Goal: Task Accomplishment & Management: Manage account settings

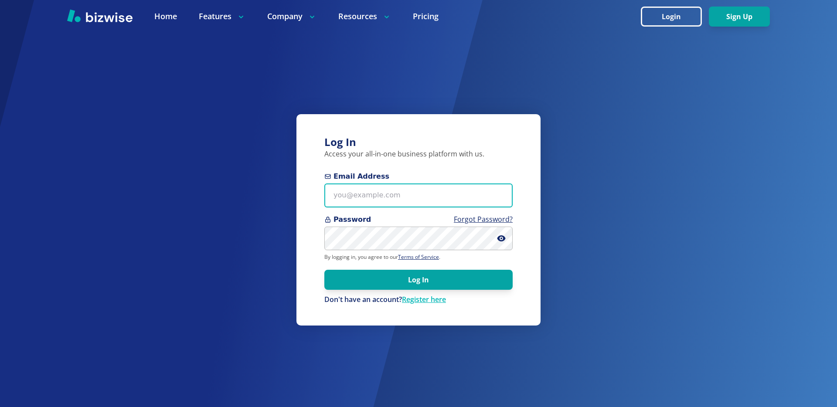
click at [380, 203] on input "Email Address" at bounding box center [418, 195] width 188 height 24
type input "[EMAIL_ADDRESS][DOMAIN_NAME]"
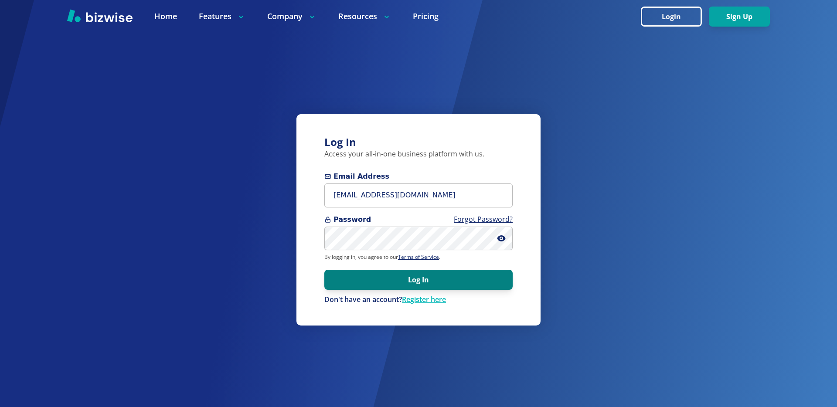
click at [404, 275] on button "Log In" at bounding box center [418, 280] width 188 height 20
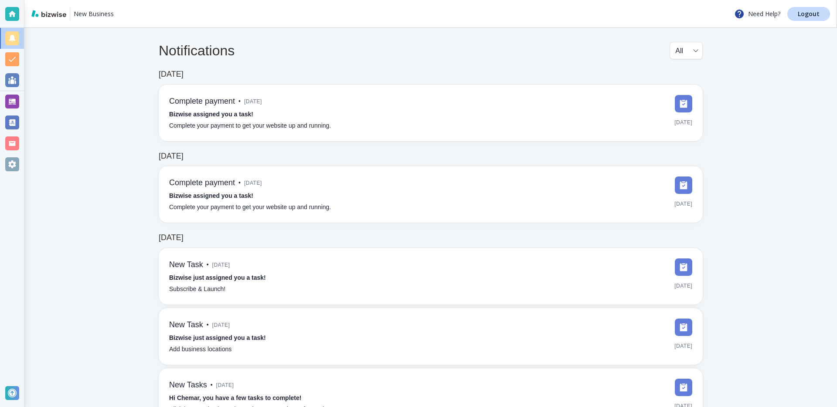
click at [10, 100] on div at bounding box center [12, 102] width 14 height 14
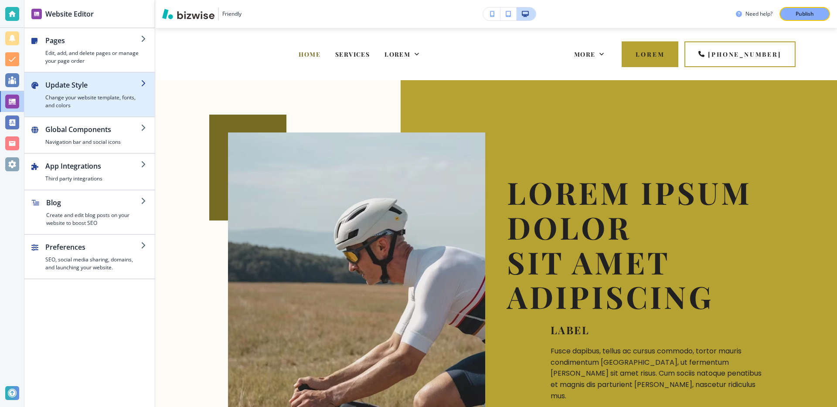
click at [98, 86] on h2 "Update Style" at bounding box center [92, 85] width 95 height 10
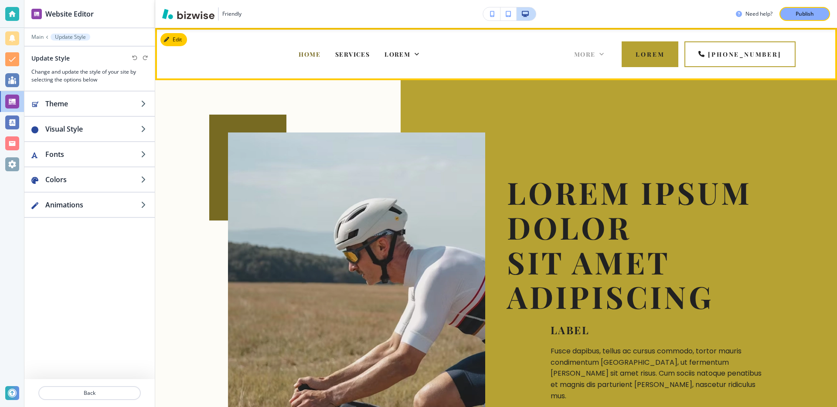
click at [602, 56] on icon at bounding box center [601, 54] width 9 height 9
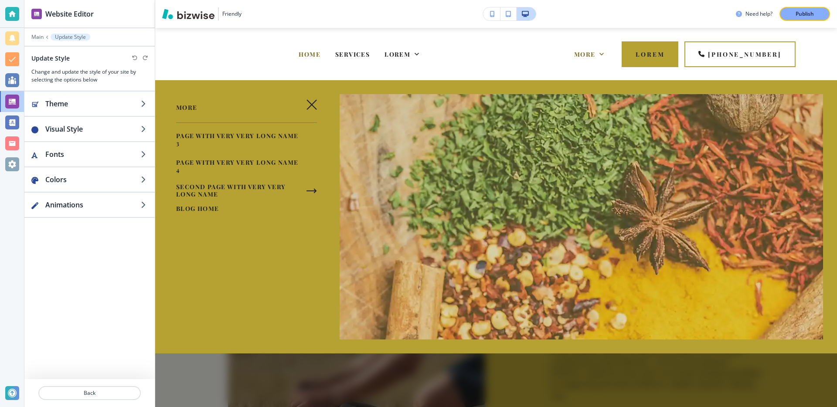
click at [200, 207] on span "Blog Home" at bounding box center [197, 208] width 43 height 8
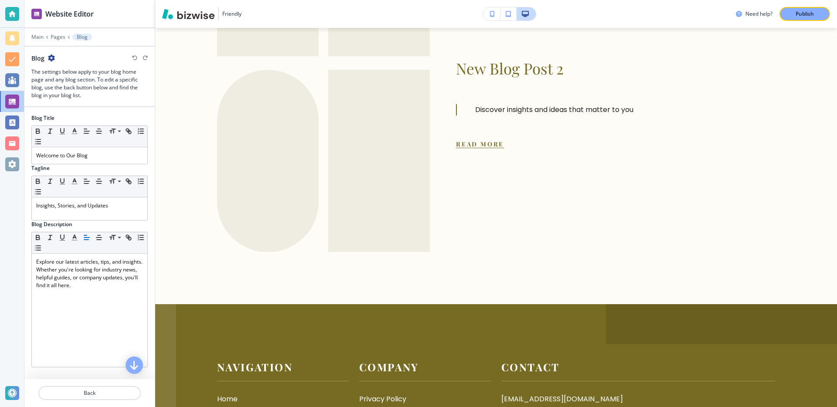
scroll to position [603, 0]
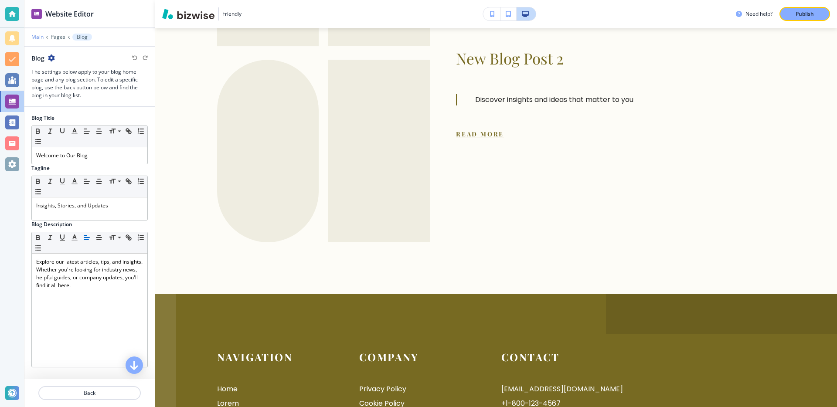
click at [39, 37] on p "Main" at bounding box center [37, 37] width 12 height 6
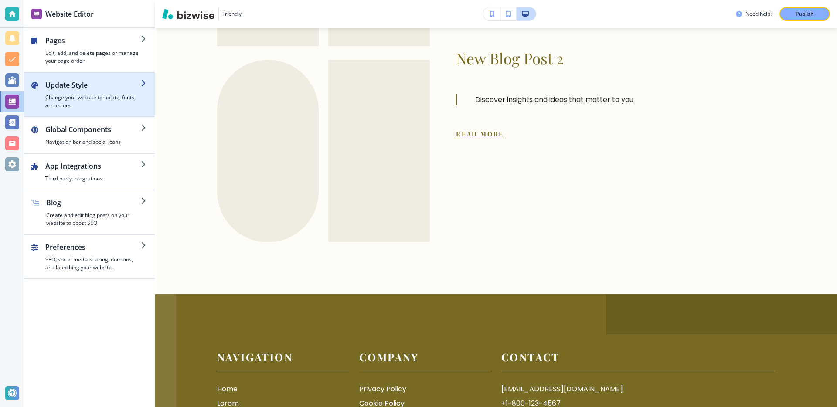
click at [113, 98] on h4 "Change your website template, fonts, and colors" at bounding box center [92, 102] width 95 height 16
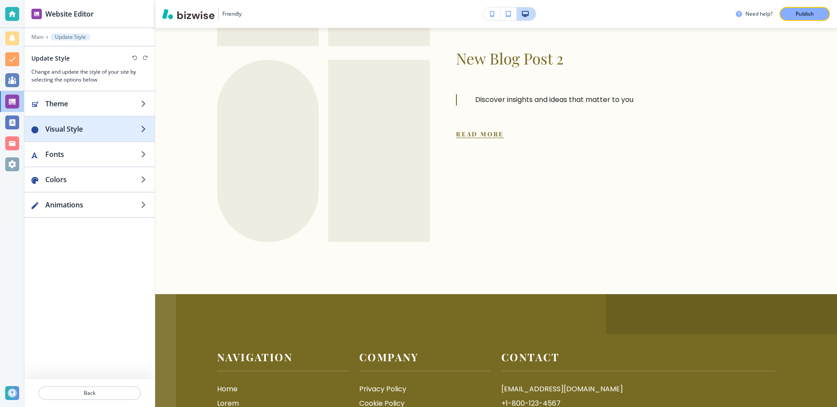
click at [102, 129] on h2 "Visual Style" at bounding box center [92, 129] width 95 height 10
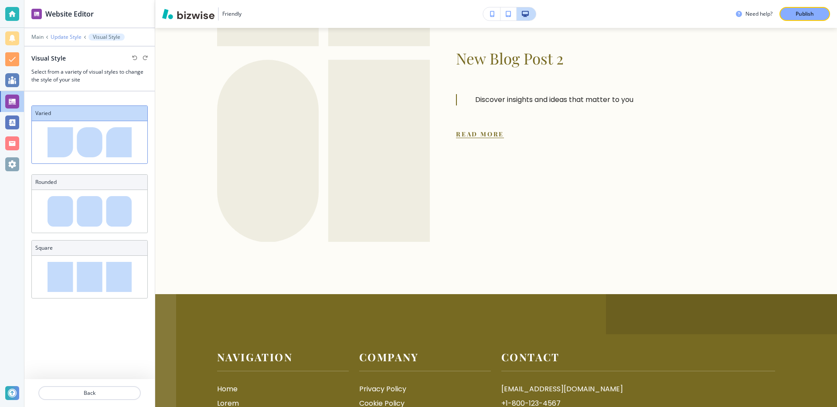
click at [65, 34] on p "Update Style" at bounding box center [66, 37] width 31 height 6
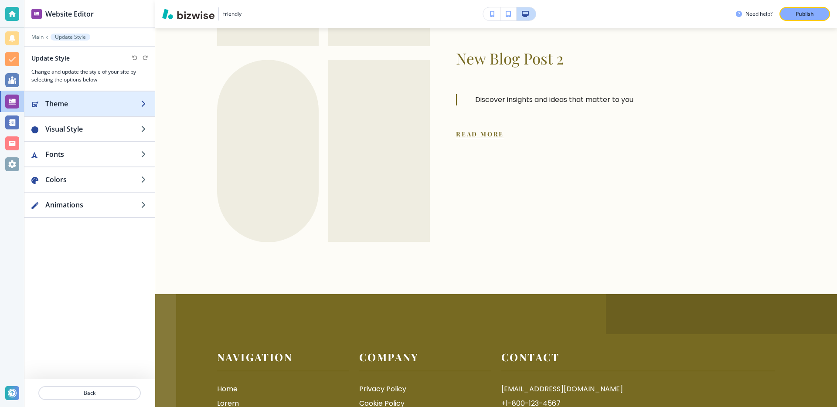
click at [82, 104] on h2 "Theme" at bounding box center [92, 103] width 95 height 10
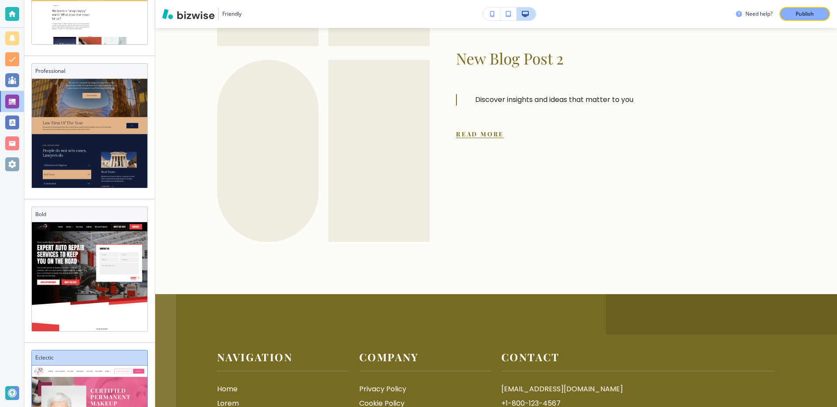
scroll to position [0, 0]
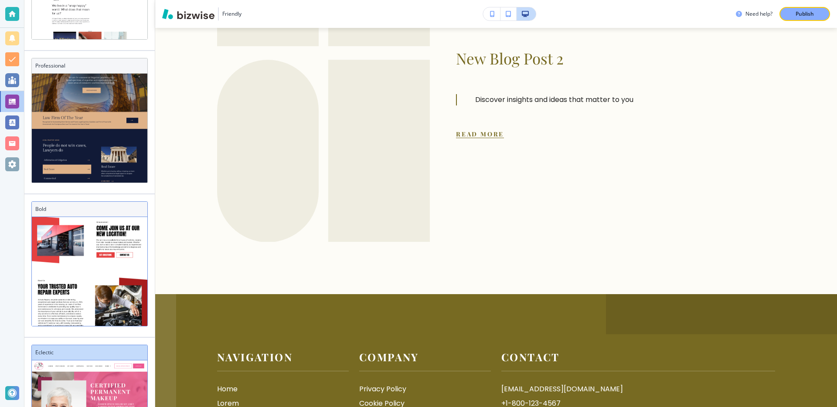
click at [78, 204] on div "Bold" at bounding box center [89, 209] width 115 height 15
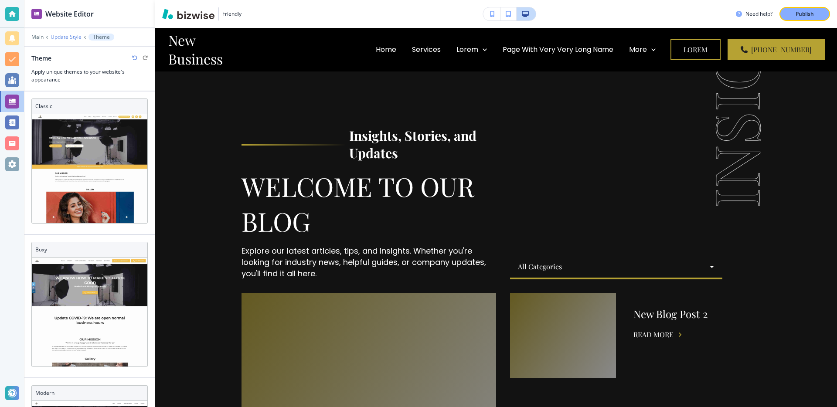
click at [63, 36] on p "Update Style" at bounding box center [66, 37] width 31 height 6
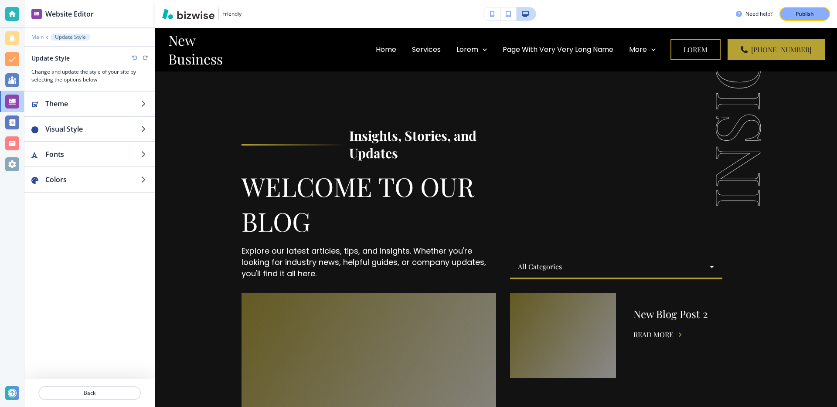
click at [35, 37] on p "Main" at bounding box center [37, 37] width 12 height 6
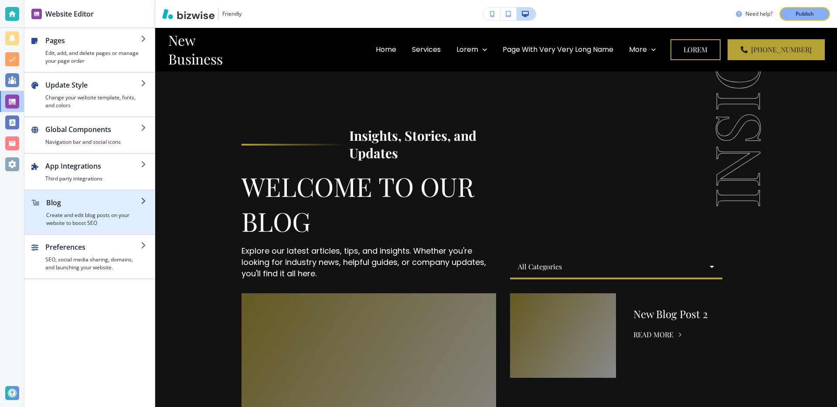
click at [90, 208] on div "button" at bounding box center [93, 209] width 95 height 3
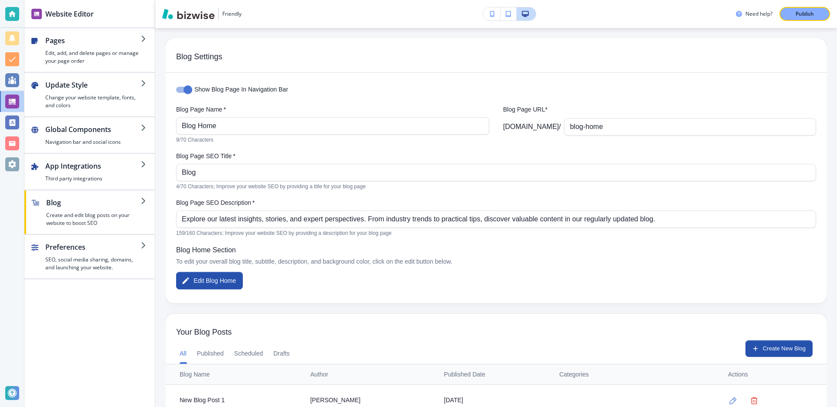
scroll to position [51, 0]
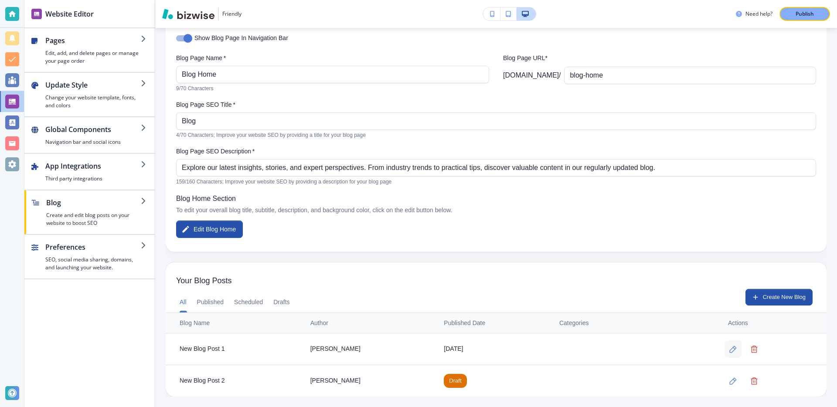
click at [735, 348] on icon "button" at bounding box center [732, 349] width 7 height 7
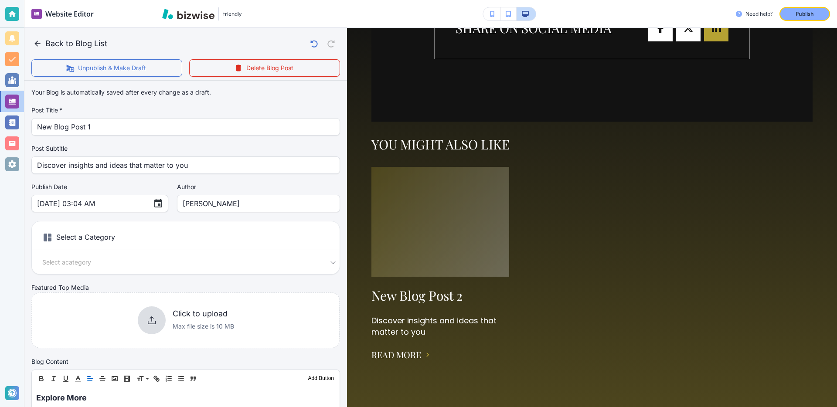
scroll to position [413, 0]
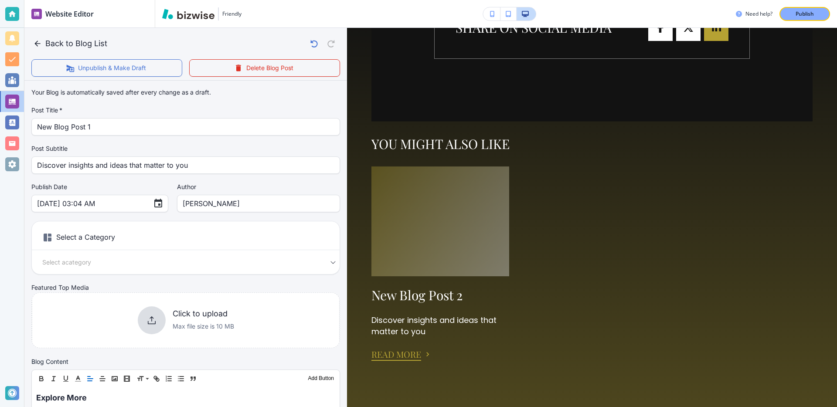
click at [410, 355] on button "Read more" at bounding box center [396, 354] width 50 height 13
type input "New Blog Post 2"
type input "Aug 13, 2025 02:19 PM"
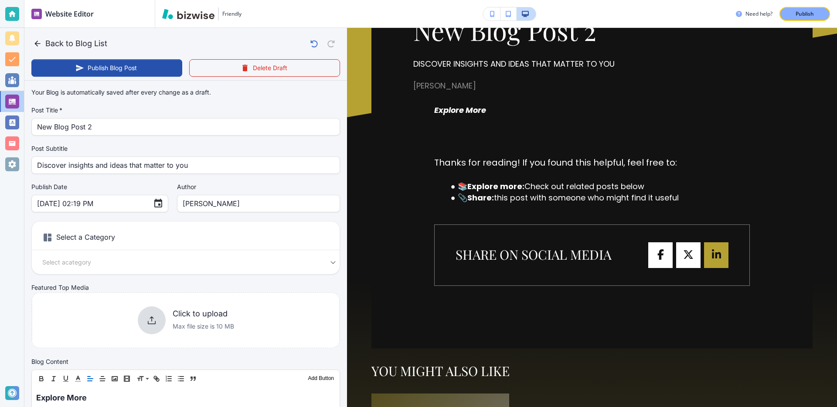
scroll to position [0, 0]
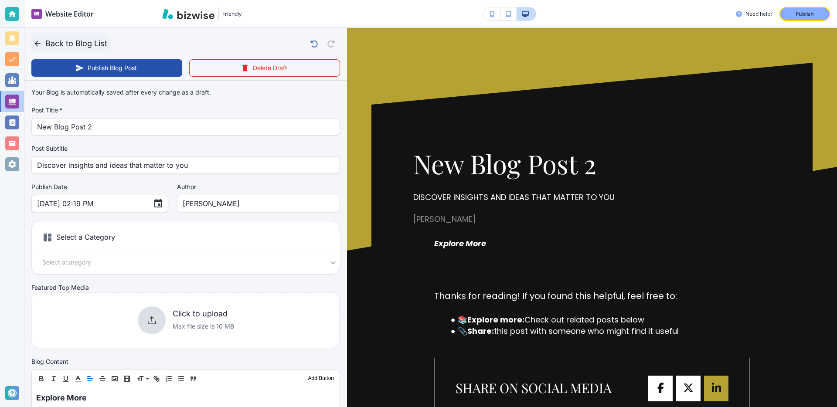
click at [58, 42] on button "Back to Blog List" at bounding box center [70, 43] width 79 height 17
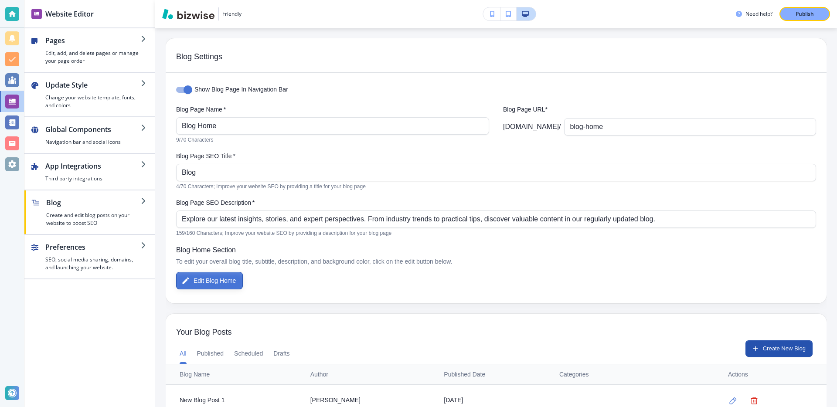
click at [194, 283] on button "Edit Blog Home" at bounding box center [209, 280] width 67 height 17
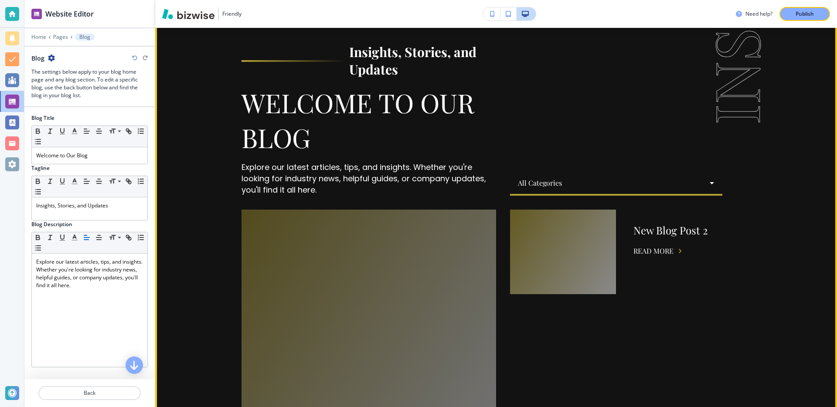
click at [366, 331] on div at bounding box center [368, 311] width 254 height 203
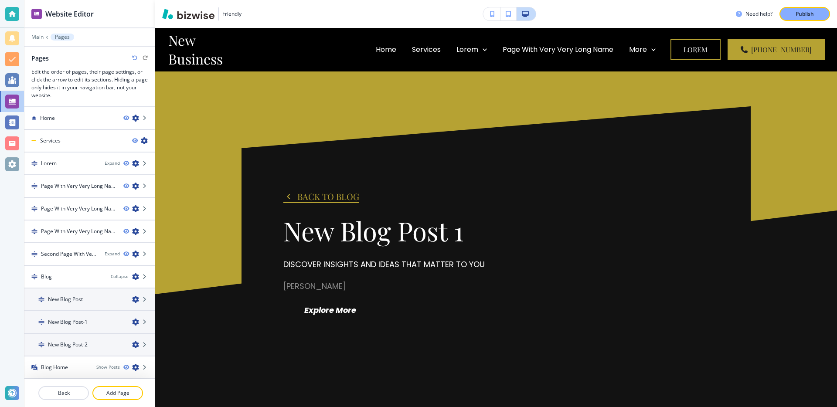
click at [302, 196] on button "Back to blog" at bounding box center [321, 196] width 76 height 13
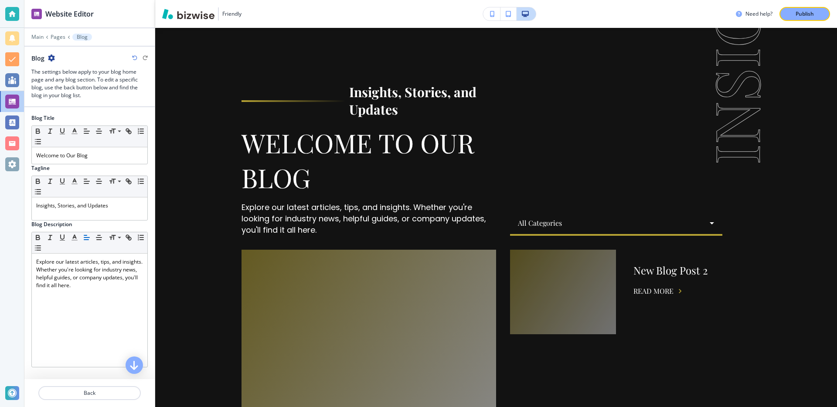
click at [593, 313] on div at bounding box center [563, 292] width 106 height 85
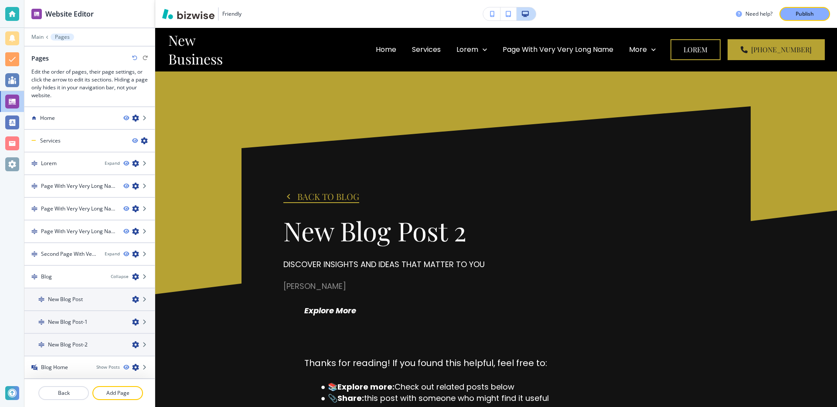
click at [293, 195] on icon "button" at bounding box center [288, 196] width 10 height 10
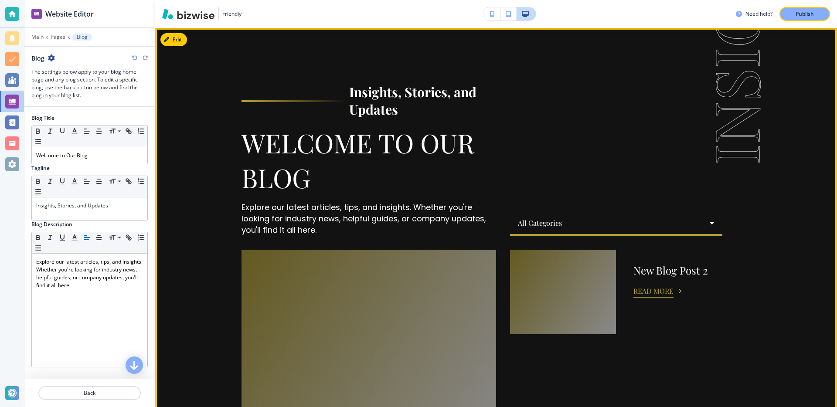
click at [663, 286] on button "Read more" at bounding box center [653, 291] width 40 height 13
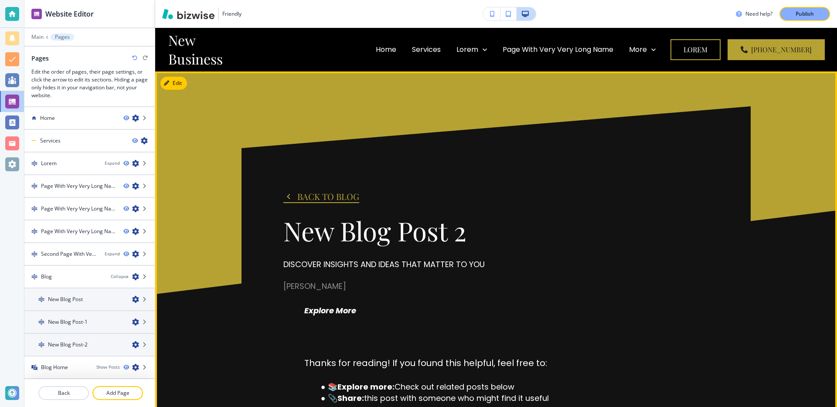
click at [296, 198] on button "Back to blog" at bounding box center [321, 196] width 76 height 13
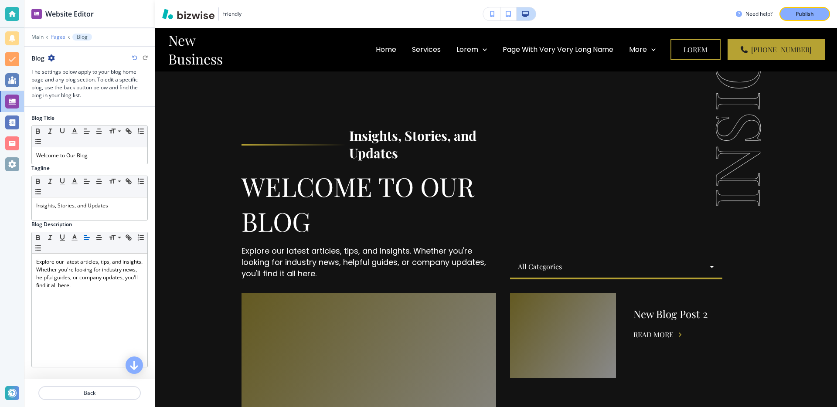
click at [54, 35] on p "Pages" at bounding box center [58, 37] width 15 height 6
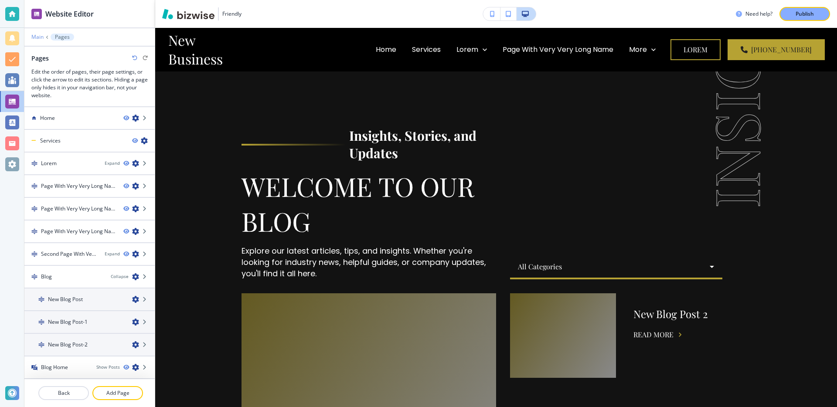
click at [34, 34] on p "Main" at bounding box center [37, 37] width 12 height 6
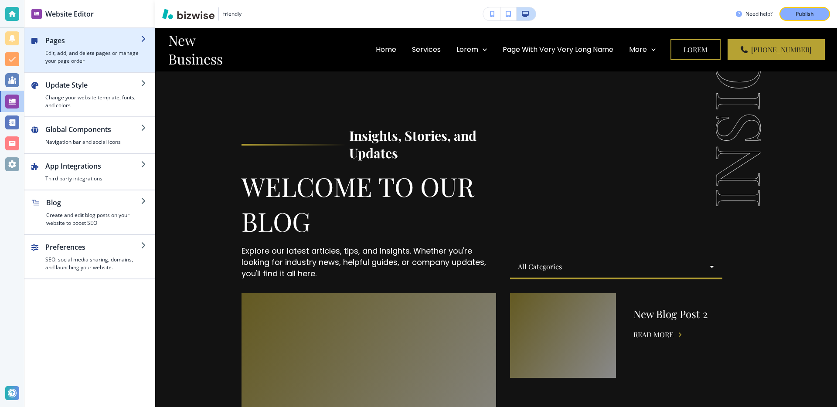
click at [86, 59] on h4 "Edit, add, and delete pages or manage your page order" at bounding box center [92, 57] width 95 height 16
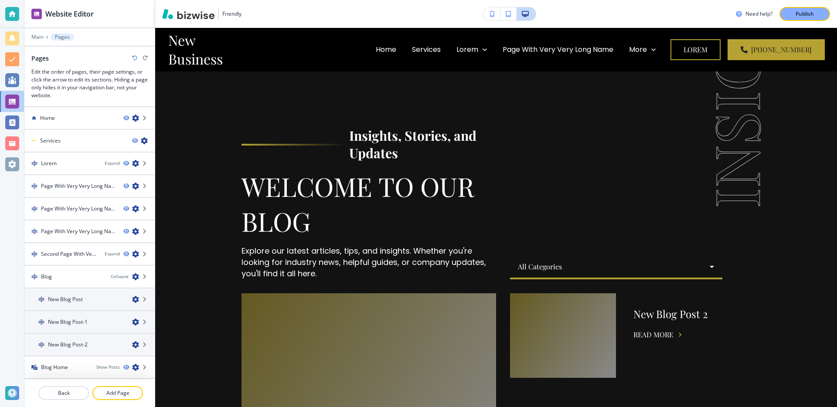
click at [134, 56] on icon "button" at bounding box center [134, 57] width 5 height 5
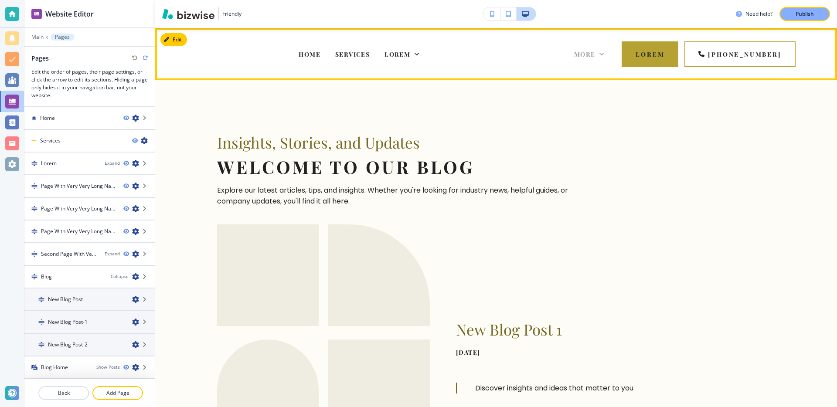
click at [603, 52] on icon at bounding box center [601, 54] width 9 height 9
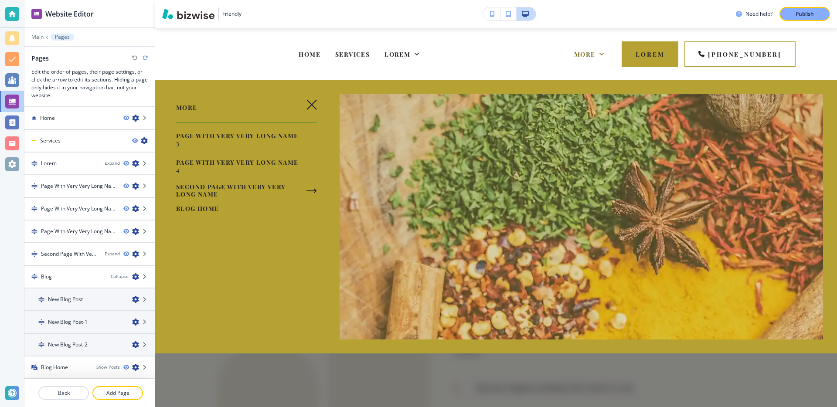
click at [316, 102] on icon "button" at bounding box center [311, 104] width 10 height 10
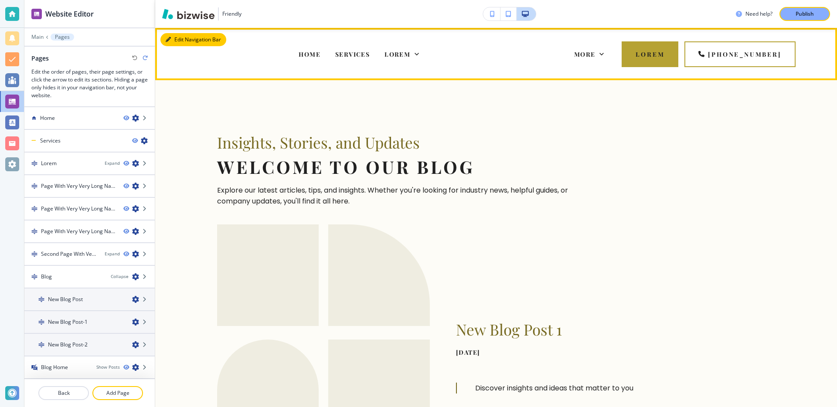
click at [179, 38] on button "Edit Navigation Bar" at bounding box center [193, 39] width 66 height 13
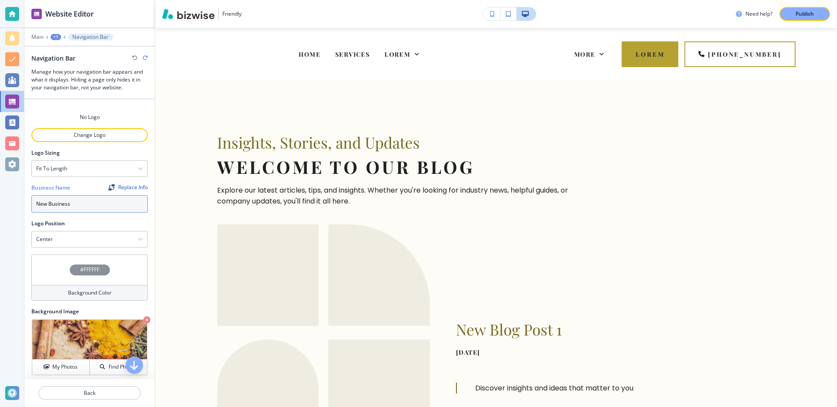
click at [96, 205] on input "New Business" at bounding box center [89, 203] width 116 height 17
type input "New Business"
click at [102, 133] on p "Change Logo" at bounding box center [89, 135] width 115 height 8
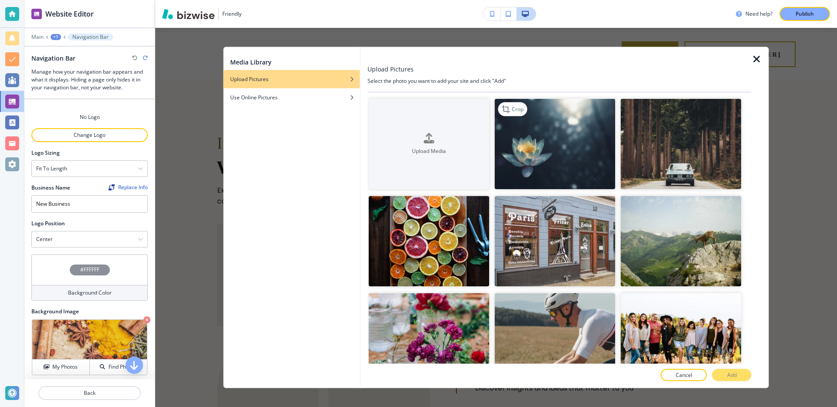
click at [604, 152] on img "button" at bounding box center [554, 144] width 121 height 91
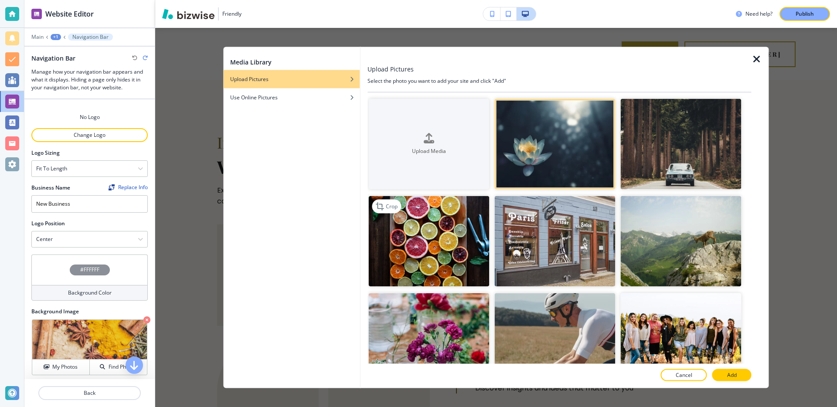
click at [437, 252] on img "button" at bounding box center [428, 241] width 121 height 91
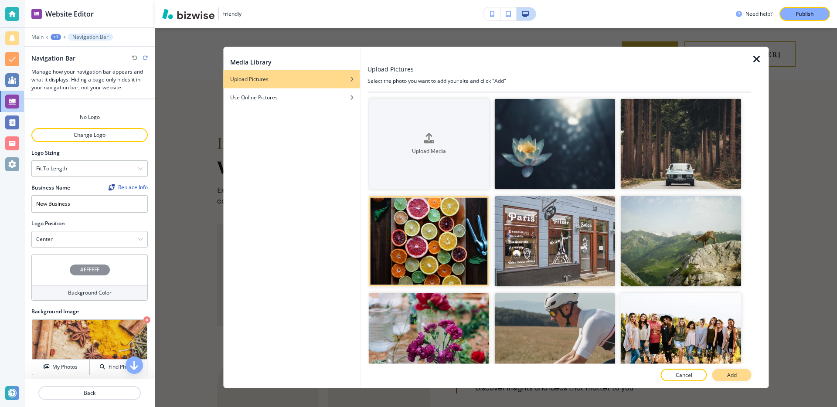
click at [732, 378] on p "Add" at bounding box center [732, 375] width 10 height 8
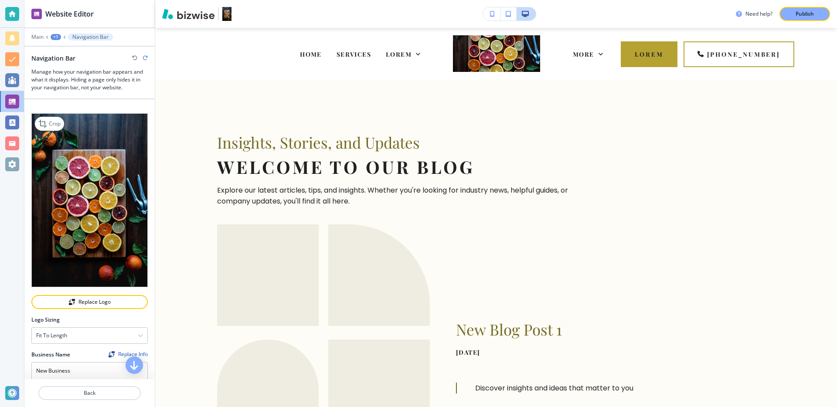
click at [86, 198] on img at bounding box center [89, 200] width 116 height 174
click at [76, 335] on div "Fit to length" at bounding box center [89, 336] width 115 height 16
click at [58, 364] on h4 "Fit to length" at bounding box center [89, 366] width 107 height 8
click at [64, 336] on h4 "Fit to length" at bounding box center [51, 336] width 31 height 8
click at [50, 353] on h4 "Fit all" at bounding box center [89, 351] width 107 height 8
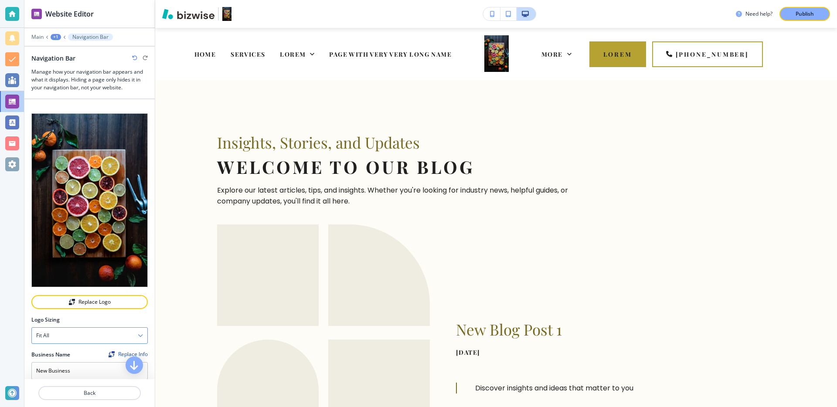
click at [76, 339] on div "Fit all" at bounding box center [89, 336] width 115 height 16
click at [61, 363] on h4 "Fit to length" at bounding box center [89, 366] width 107 height 8
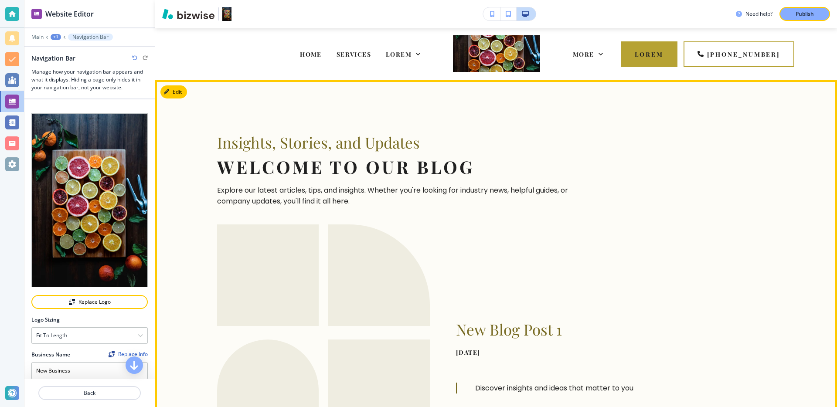
click at [322, 173] on h2 "Welcome to Our Blog" at bounding box center [398, 167] width 363 height 22
